Goal: Complete application form

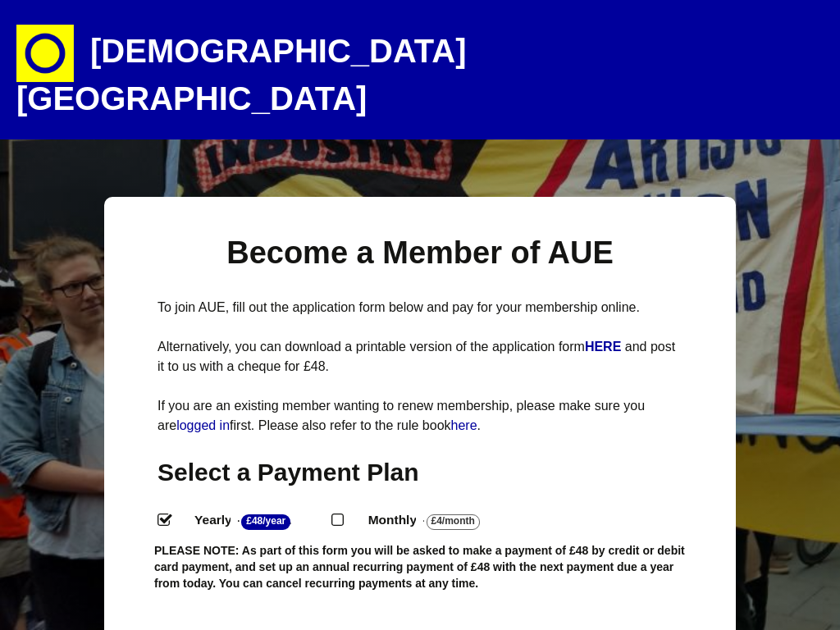
select select
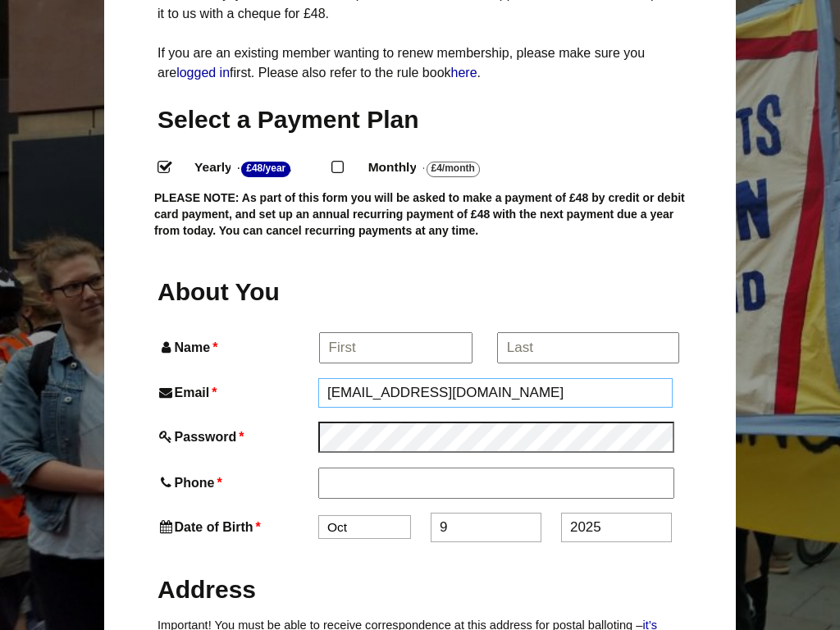
click at [495, 378] on input "[EMAIL_ADDRESS][DOMAIN_NAME]" at bounding box center [495, 393] width 354 height 30
type input "om"
type input "[EMAIL_ADDRESS][DOMAIN_NAME]"
click at [495, 378] on input "Email *" at bounding box center [495, 393] width 354 height 30
click at [495, 378] on input "[EMAIL_ADDRESS][DOMAIN_NAME]" at bounding box center [495, 393] width 354 height 30
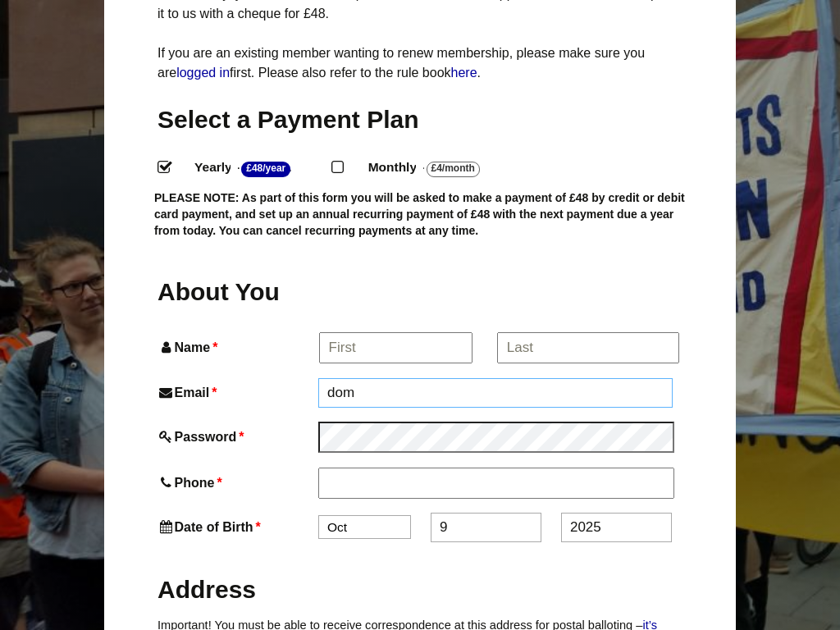
type input "om"
type input "[EMAIL_ADDRESS][DOMAIN_NAME]"
click at [495, 378] on input "Email *" at bounding box center [495, 393] width 354 height 30
click at [495, 378] on input "[EMAIL_ADDRESS][DOMAIN_NAME]" at bounding box center [495, 393] width 354 height 30
type input "om"
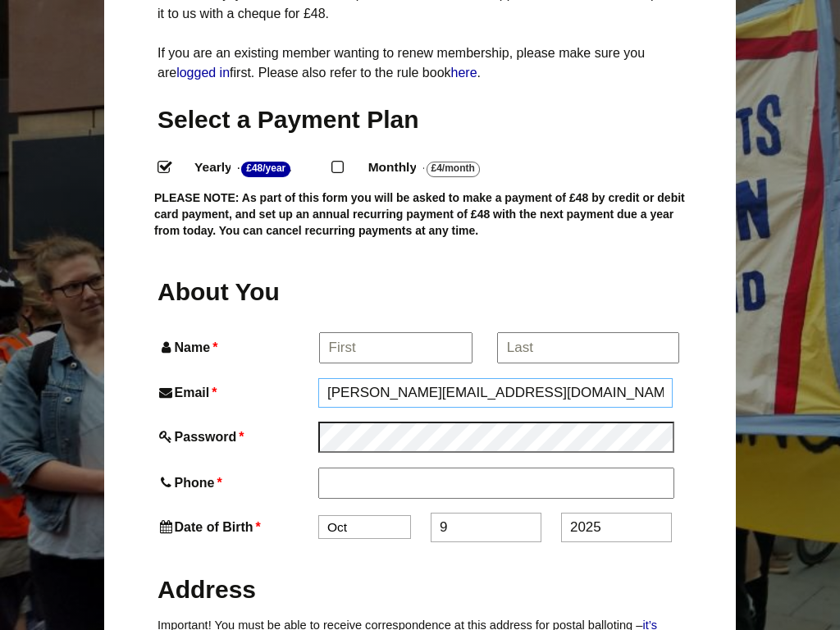
type input "[PERSON_NAME][EMAIL_ADDRESS][DOMAIN_NAME]"
click at [495, 378] on input "Email *" at bounding box center [495, 393] width 354 height 30
click at [495, 378] on input "[EMAIL_ADDRESS][DOMAIN_NAME]" at bounding box center [495, 393] width 354 height 30
type input "om"
type input "Cotton"
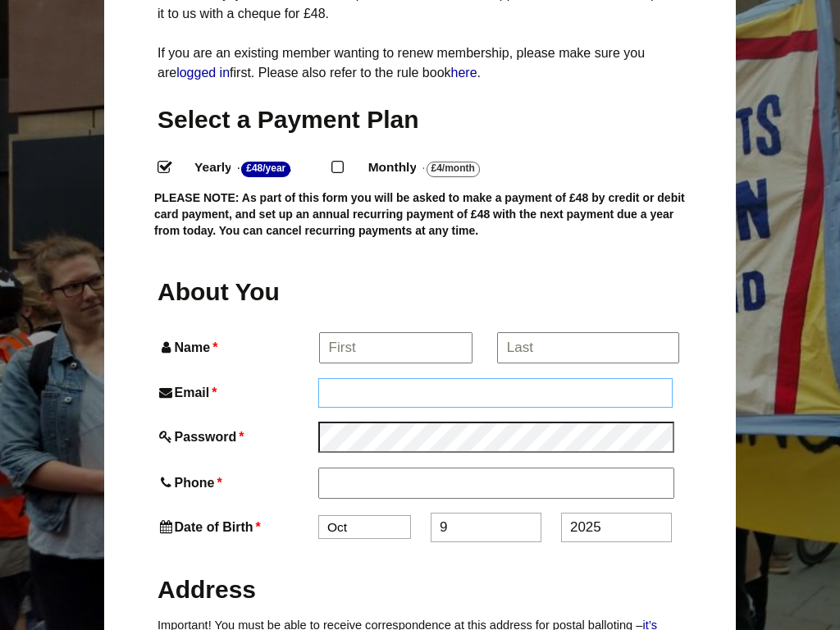
click at [495, 378] on input "Email *" at bounding box center [495, 393] width 354 height 30
type input "[EMAIL_ADDRESS][DOMAIN_NAME]"
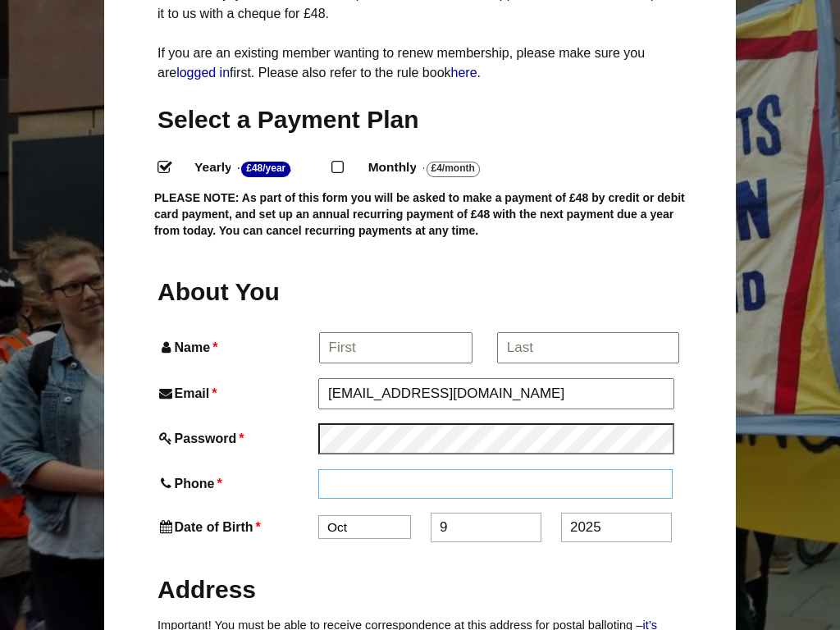
click at [495, 469] on input "Phone *" at bounding box center [495, 484] width 354 height 30
type input "[PHONE_NUMBER]"
click at [495, 469] on input "Phone *" at bounding box center [495, 484] width 354 height 30
type input "3433082899"
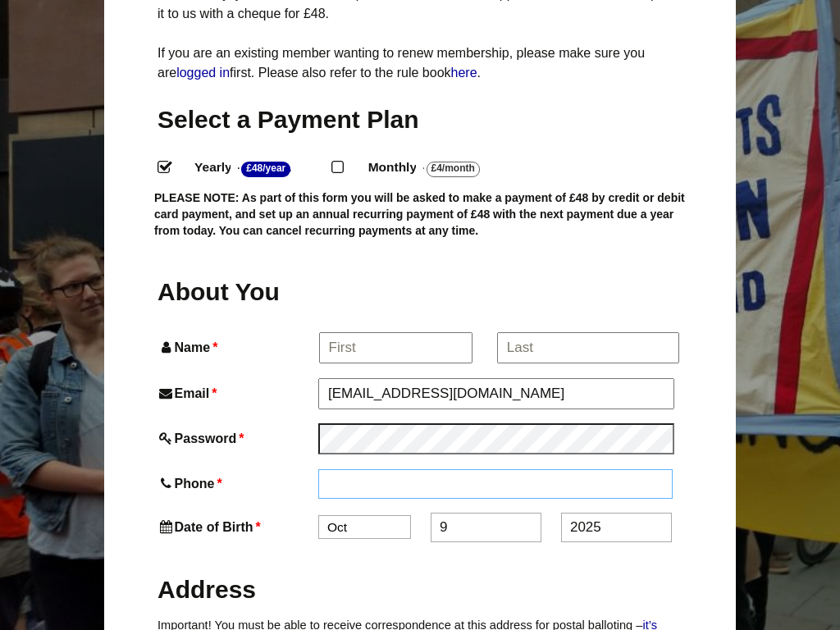
click at [495, 469] on input "Phone *" at bounding box center [495, 484] width 354 height 30
type input "3433082899"
click at [495, 469] on input "Phone *" at bounding box center [495, 484] width 354 height 30
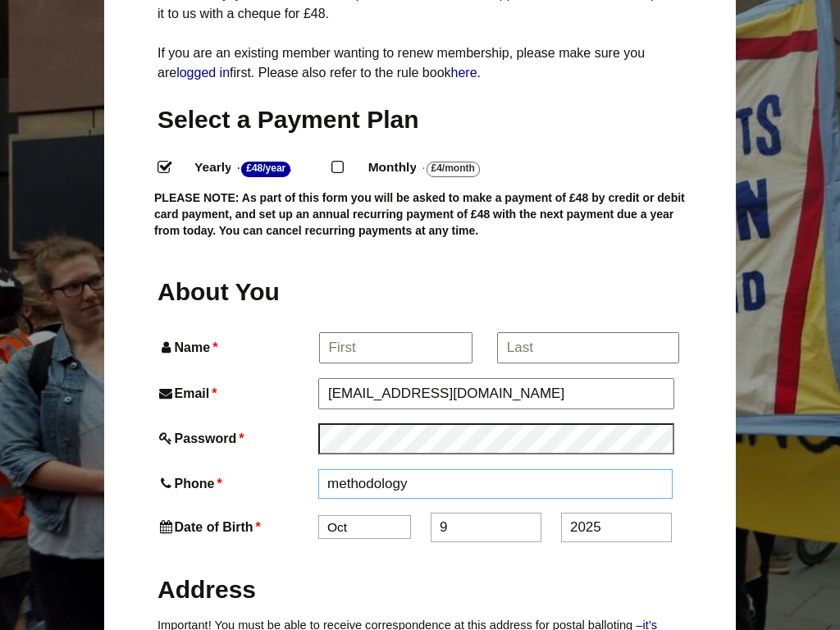
type input "methodology"
click at [495, 469] on input "Phone *" at bounding box center [495, 484] width 354 height 30
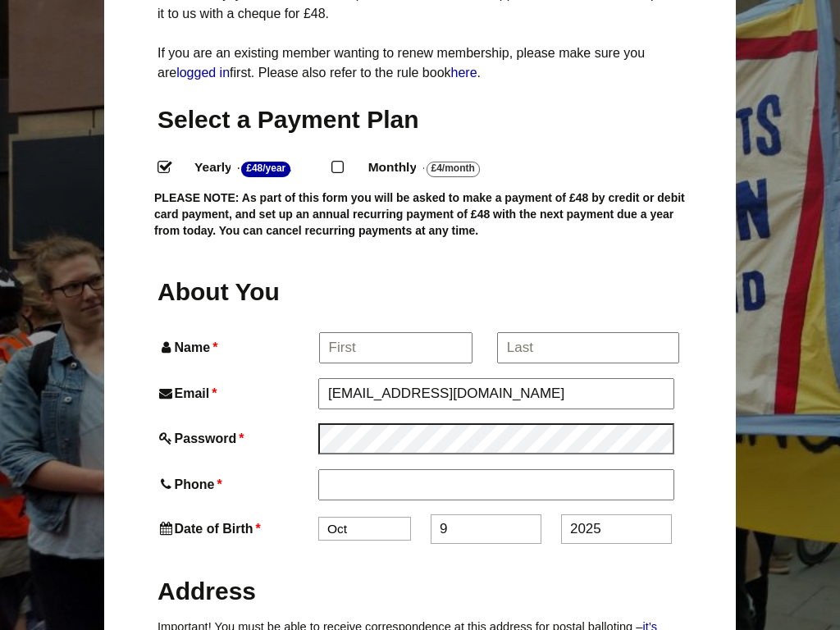
click at [486, 514] on input "9" at bounding box center [486, 529] width 111 height 30
type input "[DATE]"
click at [486, 514] on input "text" at bounding box center [486, 529] width 111 height 30
type input "9"
click at [486, 514] on input "9" at bounding box center [486, 529] width 111 height 30
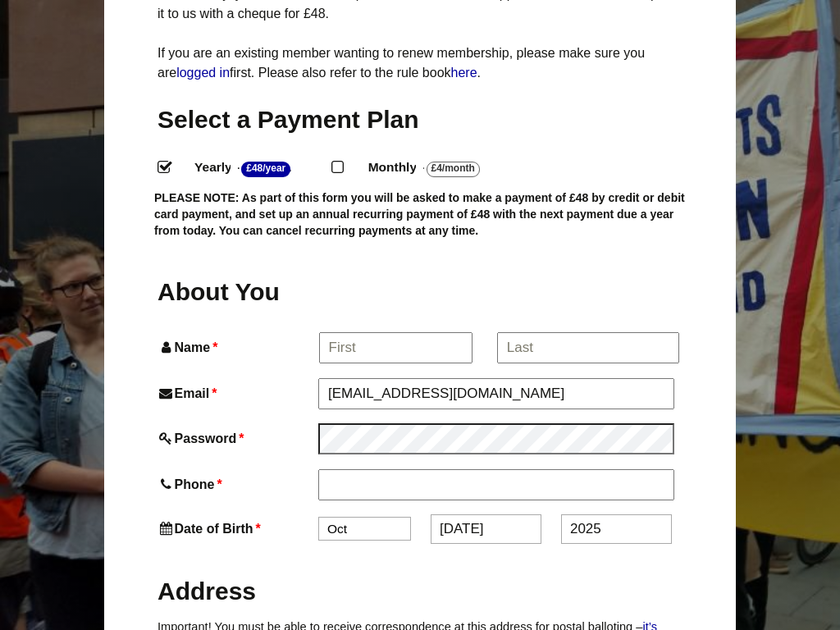
type input "[DATE]"
click at [486, 514] on input "text" at bounding box center [486, 529] width 111 height 30
type input "9"
click at [486, 514] on input "9" at bounding box center [486, 529] width 111 height 30
type input "[DATE]"
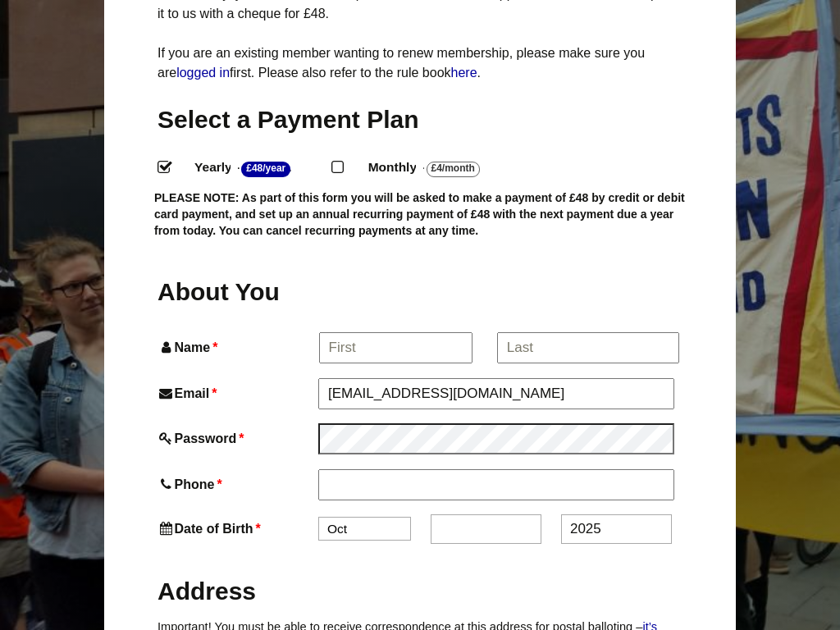
click at [486, 514] on input "text" at bounding box center [486, 529] width 111 height 30
type input "9"
click at [486, 514] on input "9" at bounding box center [486, 529] width 111 height 30
type input "[DATE]"
click at [486, 514] on input "text" at bounding box center [486, 529] width 111 height 30
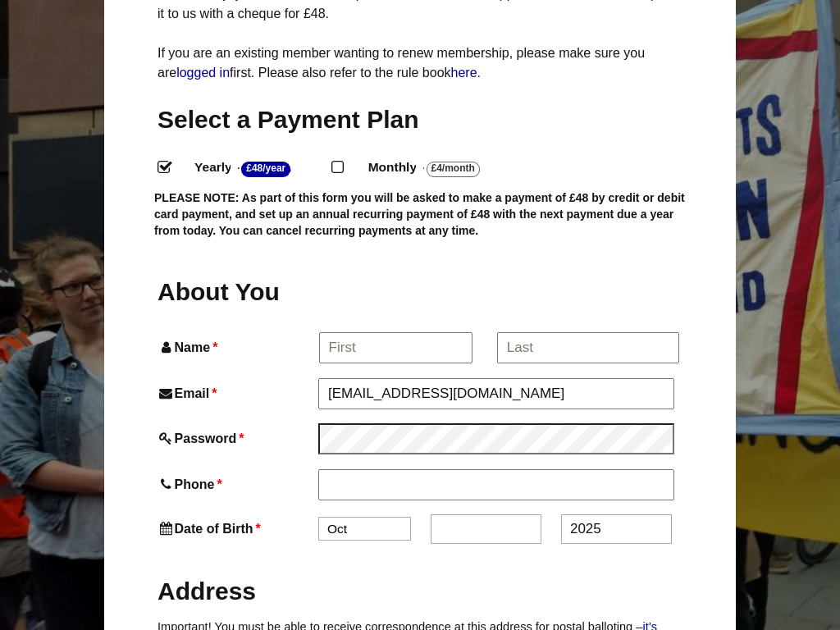
type input "9"
click at [486, 514] on input "9" at bounding box center [486, 529] width 111 height 30
type input "[DATE]"
click at [486, 514] on input "text" at bounding box center [486, 529] width 111 height 30
type input "9"
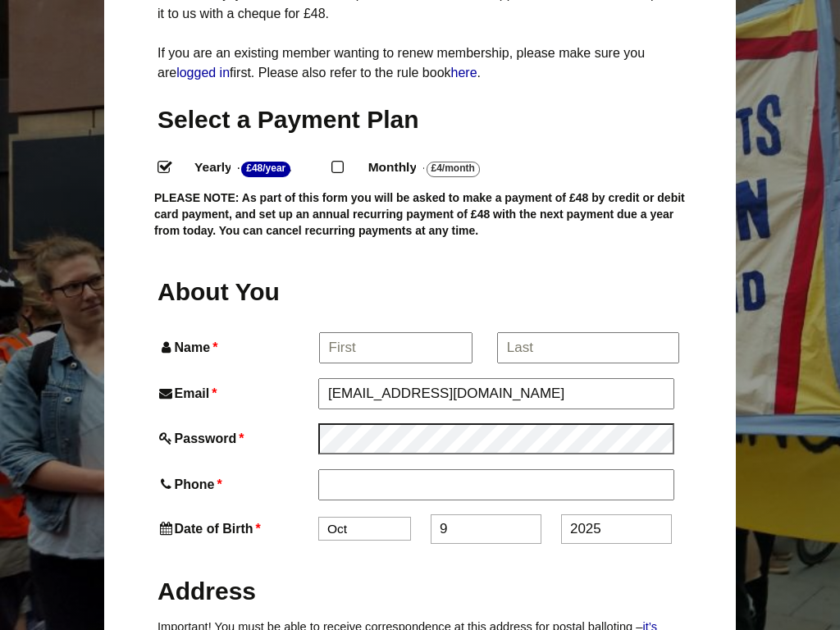
click at [486, 514] on input "9" at bounding box center [486, 529] width 111 height 30
type input "Future"
click at [486, 514] on input "text" at bounding box center [486, 529] width 111 height 30
type input "9"
click at [616, 514] on input "2025" at bounding box center [616, 529] width 111 height 30
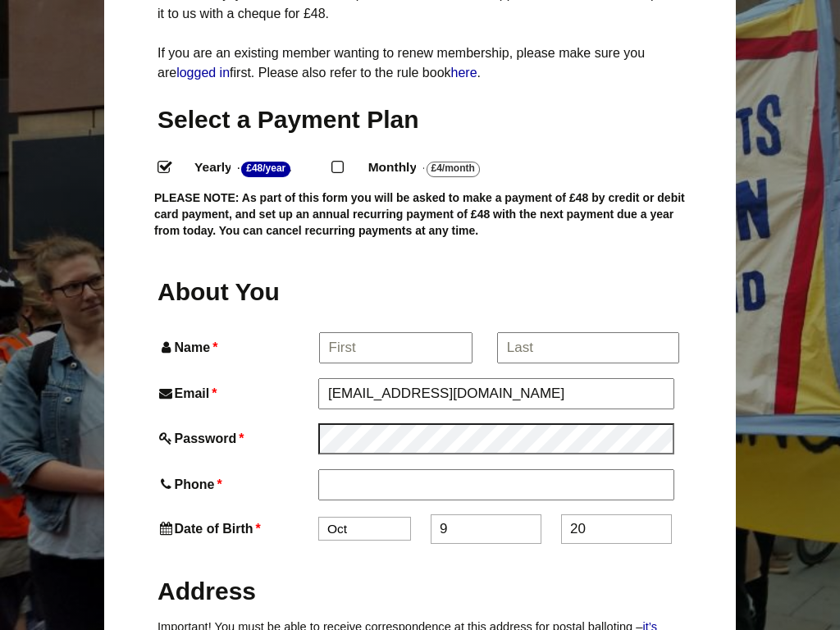
type input "2"
type input "[DATE]"
click at [616, 514] on input "text" at bounding box center [616, 529] width 111 height 30
click at [616, 514] on input "2025" at bounding box center [616, 529] width 111 height 30
type input "2"
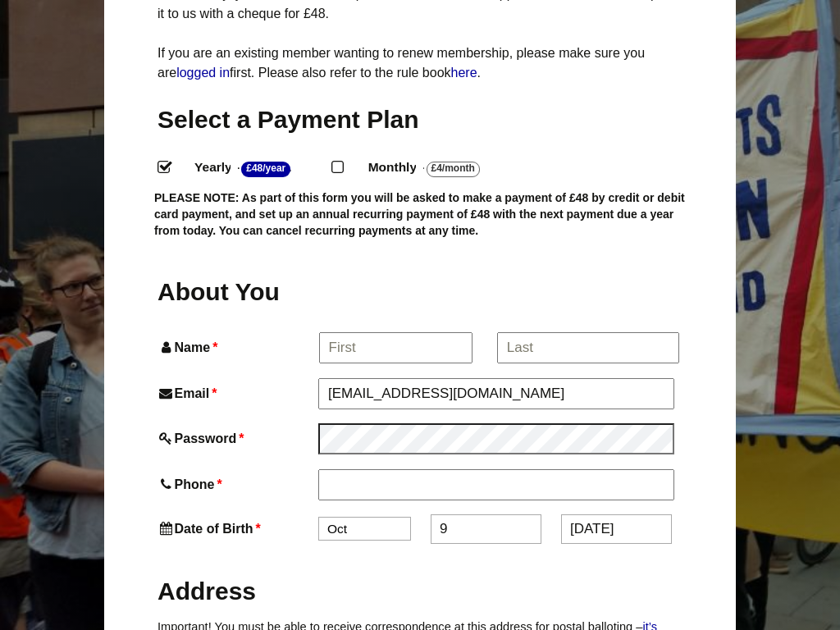
type input "[DATE]"
click at [616, 514] on input "text" at bounding box center [616, 529] width 111 height 30
click at [616, 514] on input "2025" at bounding box center [616, 529] width 111 height 30
type input "2"
type input "[DATE]"
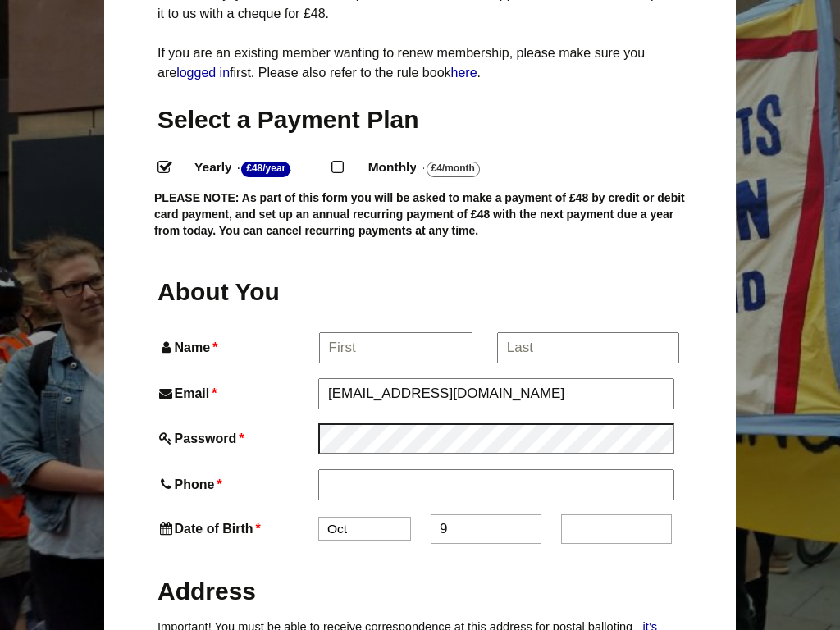
click at [616, 514] on input "text" at bounding box center [616, 529] width 111 height 30
click at [616, 514] on input "2025" at bounding box center [616, 529] width 111 height 30
type input "2"
type input "[DATE]"
click at [616, 514] on input "text" at bounding box center [616, 529] width 111 height 30
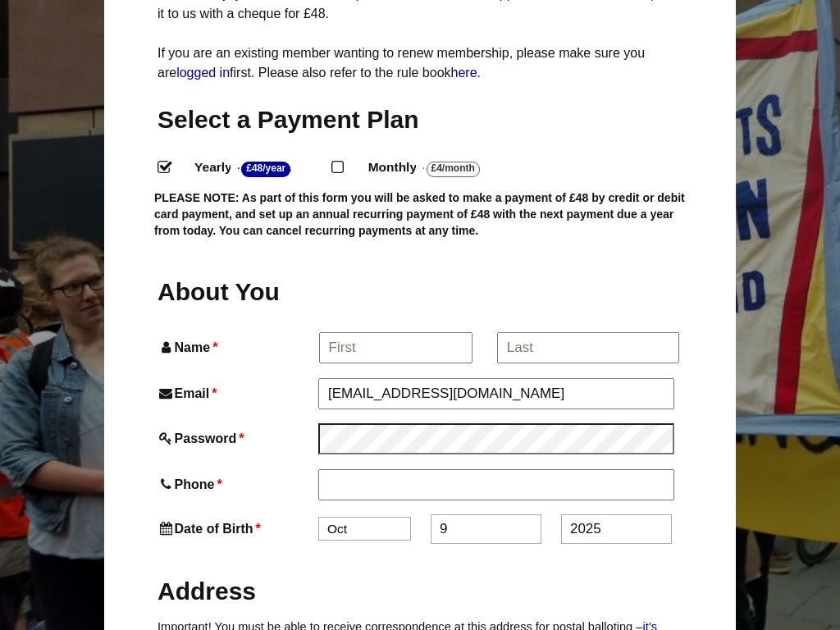
click at [616, 514] on input "2025" at bounding box center [616, 529] width 111 height 30
type input "2"
type input "[DATE]"
click at [616, 514] on input "text" at bounding box center [616, 529] width 111 height 30
click at [616, 514] on input "2025" at bounding box center [616, 529] width 111 height 30
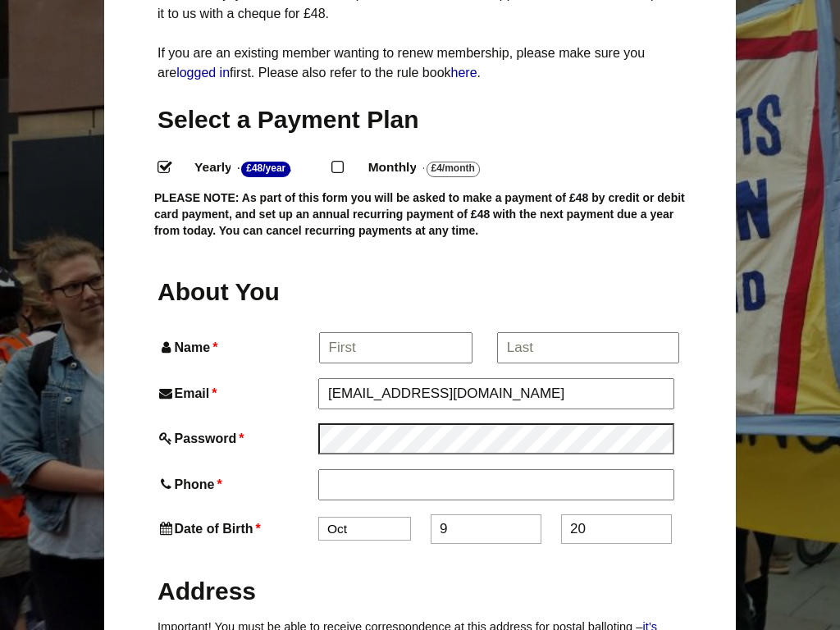
type input "2"
type input "58401 Destinee Causeway"
click at [616, 514] on input "text" at bounding box center [616, 529] width 111 height 30
click at [616, 514] on input "2025" at bounding box center [616, 529] width 111 height 30
type input "2"
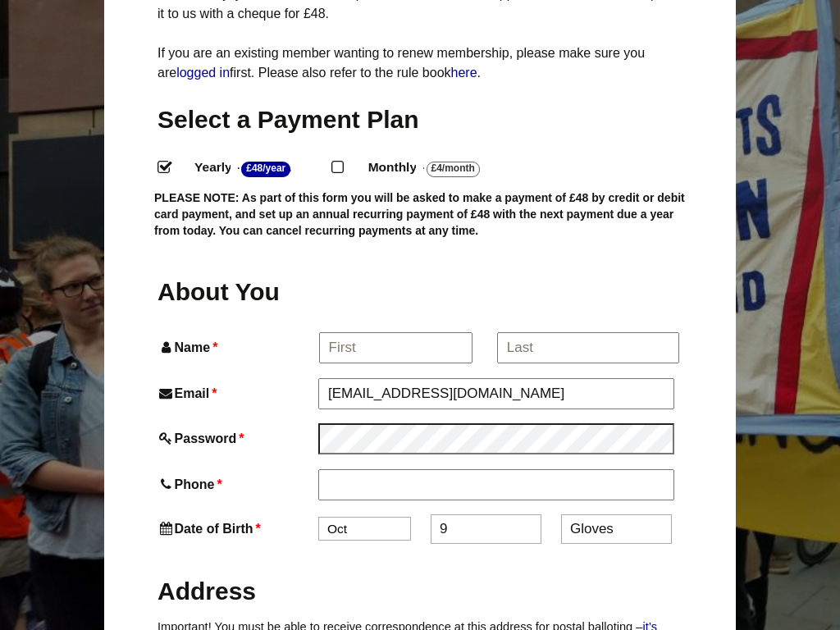
type input "Gloves"
click at [616, 514] on input "text" at bounding box center [616, 529] width 111 height 30
type input "2025"
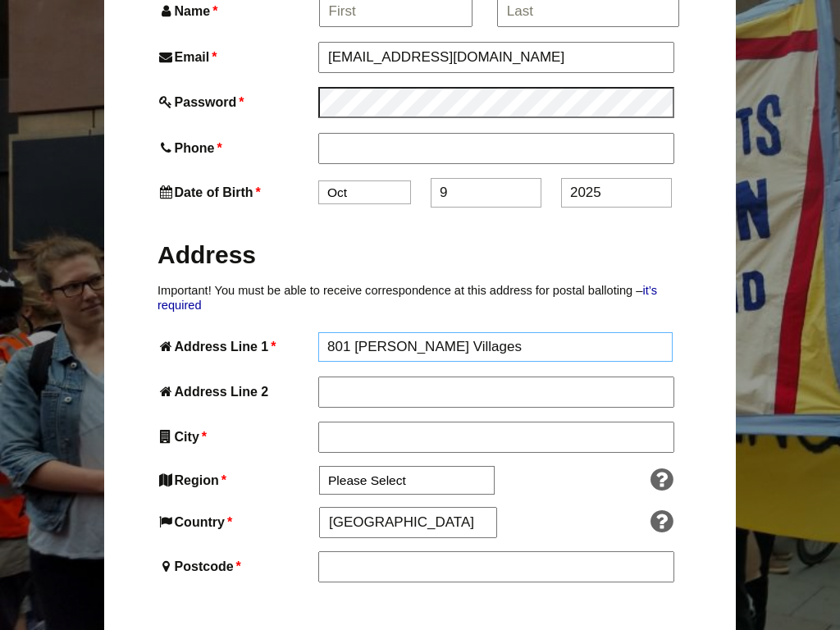
type input "801 [PERSON_NAME] Villages"
click at [495, 332] on input "Address Line 1 *" at bounding box center [495, 347] width 354 height 30
type input "Apt. 378"
click at [495, 332] on input "Address Line 1 *" at bounding box center [495, 347] width 354 height 30
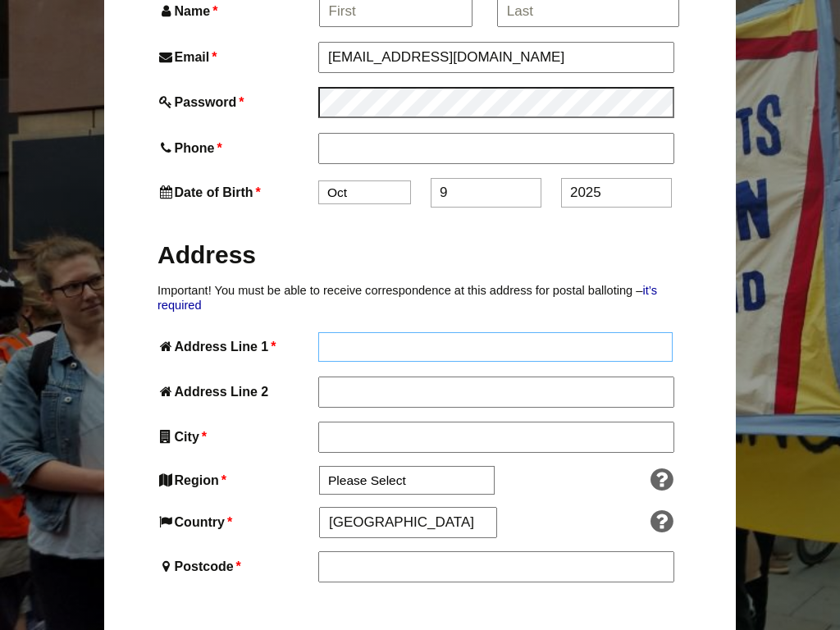
click at [495, 332] on input "Address Line 1 *" at bounding box center [495, 347] width 354 height 30
type input "reinvent"
click at [495, 332] on input "Address Line 1 *" at bounding box center [495, 347] width 354 height 30
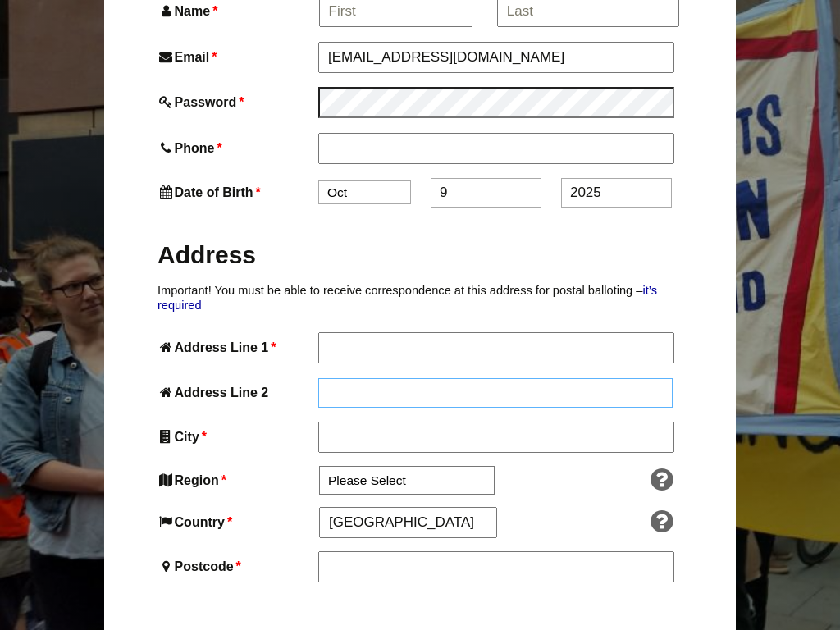
click at [495, 378] on input "Address Line 2" at bounding box center [495, 393] width 354 height 30
type input "68681 [PERSON_NAME]"
click at [495, 378] on input "Address Line 2" at bounding box center [495, 393] width 354 height 30
type input "Coordinator"
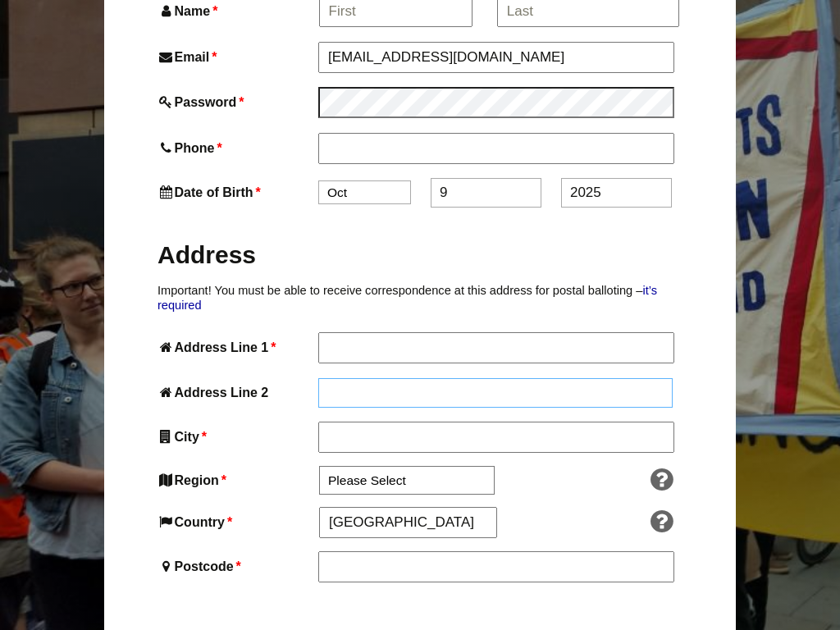
click at [495, 378] on input "Address Line 2" at bounding box center [495, 393] width 354 height 30
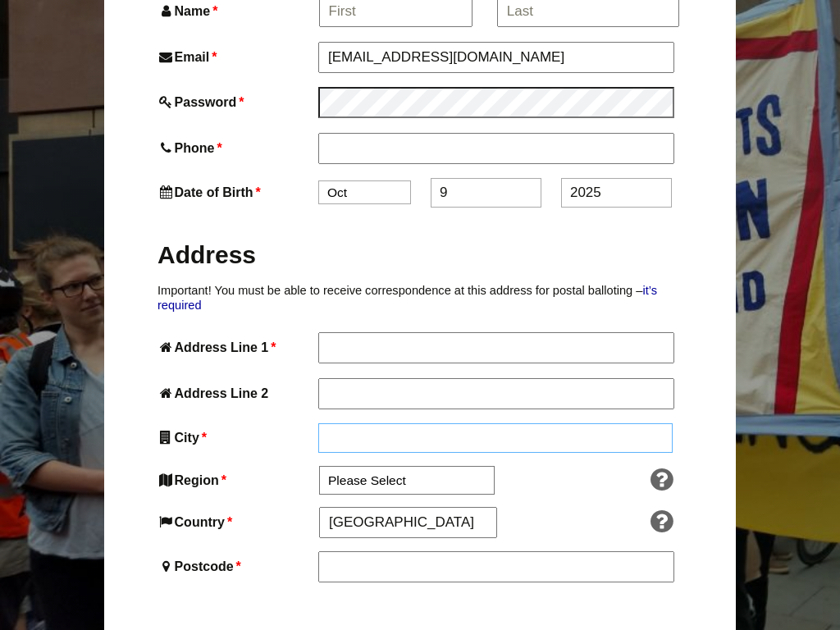
click at [495, 423] on input "City *" at bounding box center [495, 438] width 354 height 30
type input "Boscomouth"
click at [495, 423] on input "City *" at bounding box center [495, 438] width 354 height 30
type input "Stravenue"
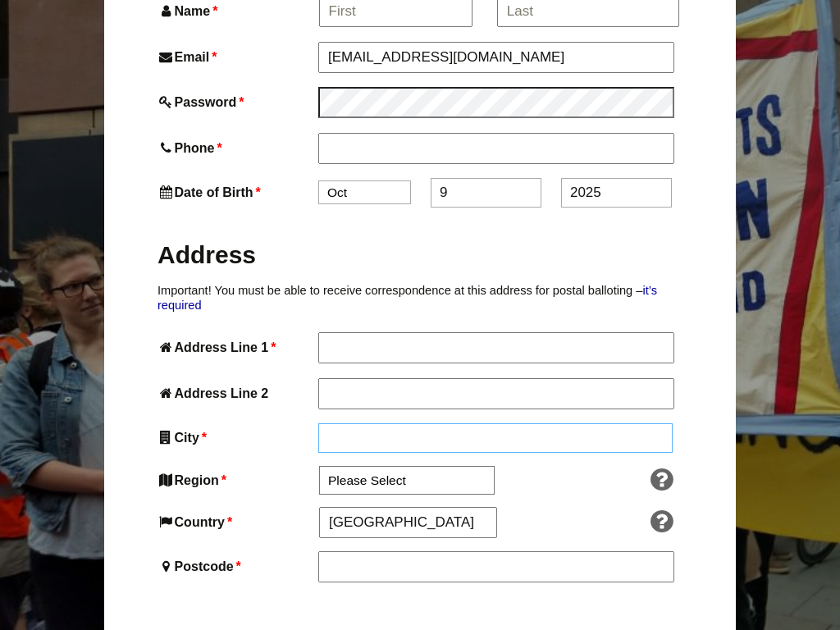
click at [495, 423] on input "City *" at bounding box center [495, 438] width 354 height 30
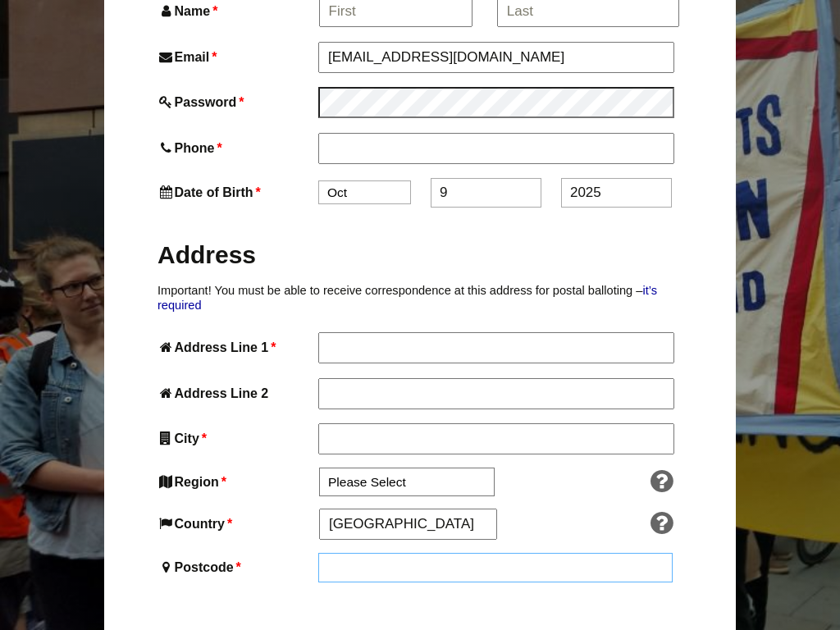
click at [495, 553] on input "Postcode *" at bounding box center [495, 568] width 354 height 30
type input "VB86 2UJ"
click at [495, 553] on input "Postcode *" at bounding box center [495, 568] width 354 height 30
type input "Handmade"
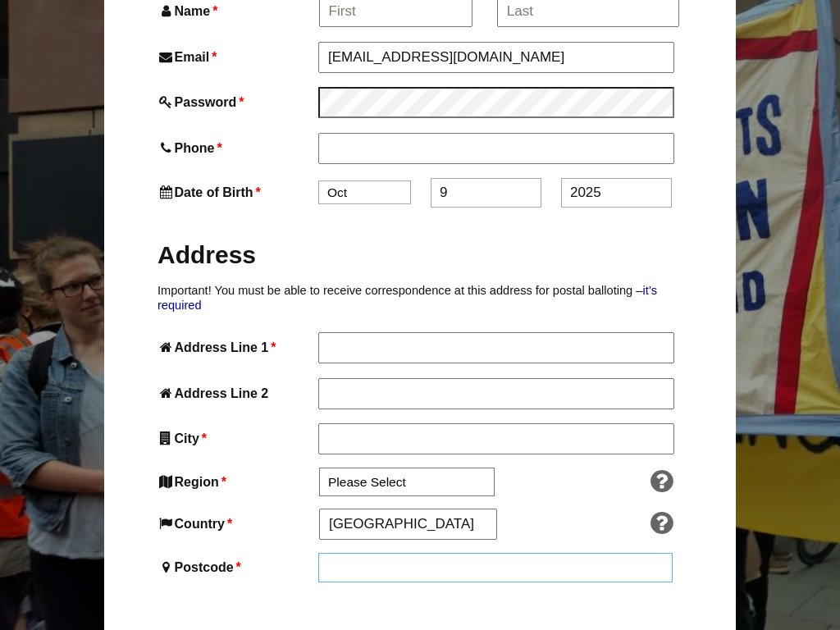
click at [495, 553] on input "Postcode *" at bounding box center [495, 568] width 354 height 30
